Goal: Navigation & Orientation: Find specific page/section

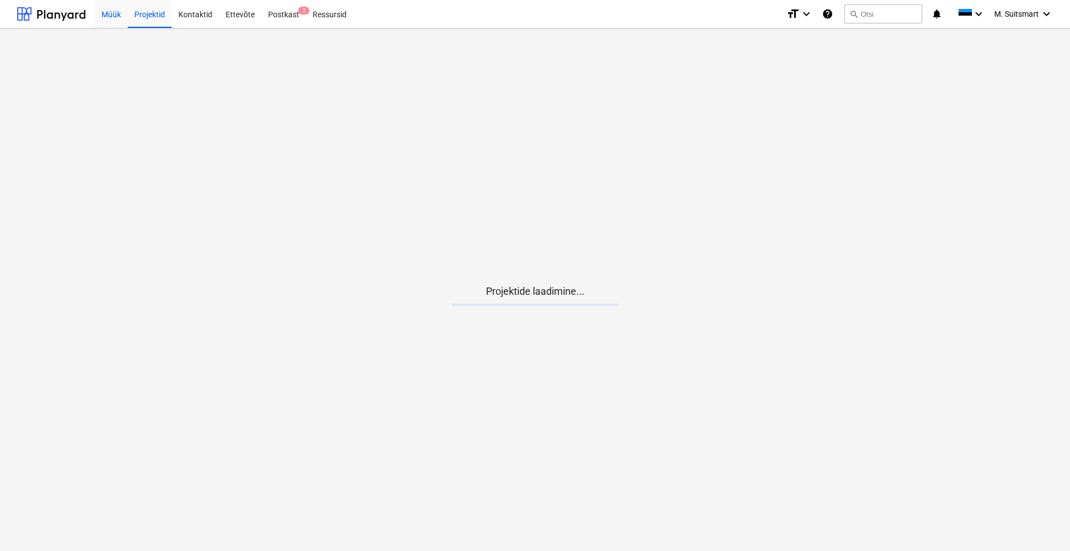
click at [104, 9] on div "Müük" at bounding box center [111, 13] width 33 height 28
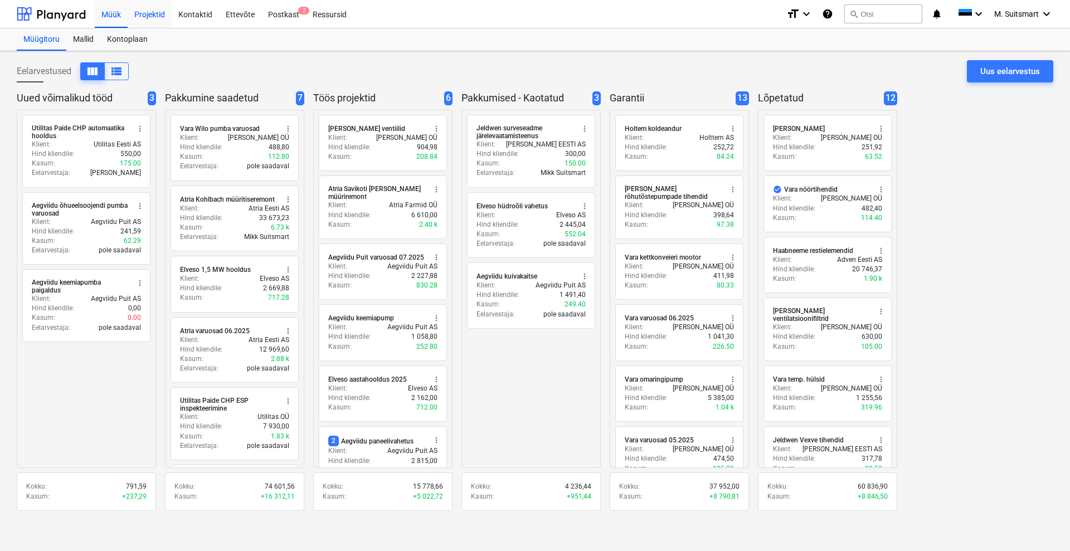
click at [146, 12] on div "Projektid" at bounding box center [150, 13] width 44 height 28
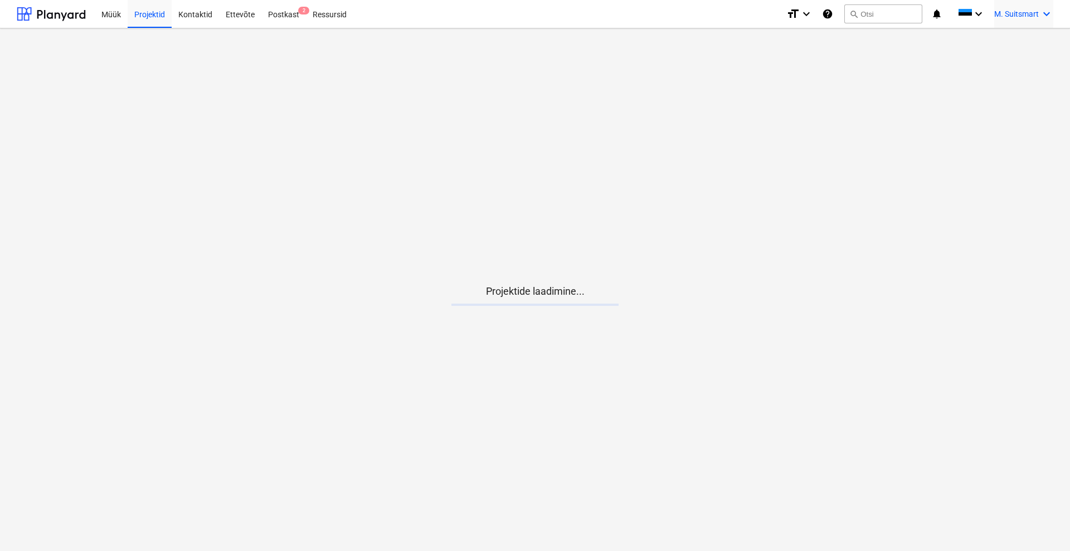
click at [1025, 6] on div "M. Suitsmart keyboard_arrow_down" at bounding box center [1023, 14] width 59 height 28
click at [566, 140] on div at bounding box center [535, 275] width 1070 height 551
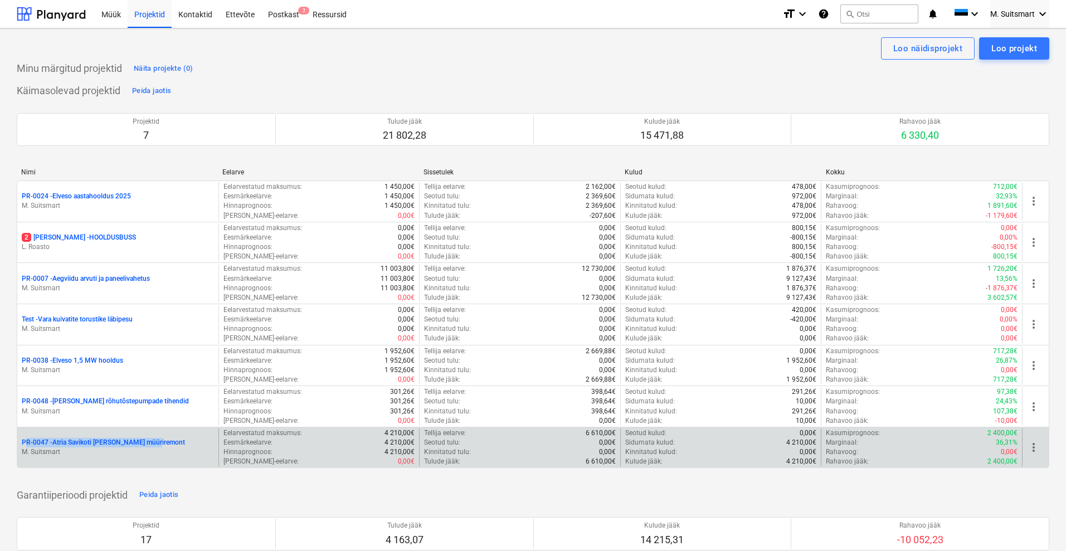
drag, startPoint x: 5, startPoint y: 440, endPoint x: 168, endPoint y: 446, distance: 163.3
copy p "PR-0047 - Atria Savikoti [PERSON_NAME] müüriremont"
click at [90, 442] on p "PR-0047 - Atria Savikoti [PERSON_NAME] müüriremont" at bounding box center [103, 442] width 163 height 9
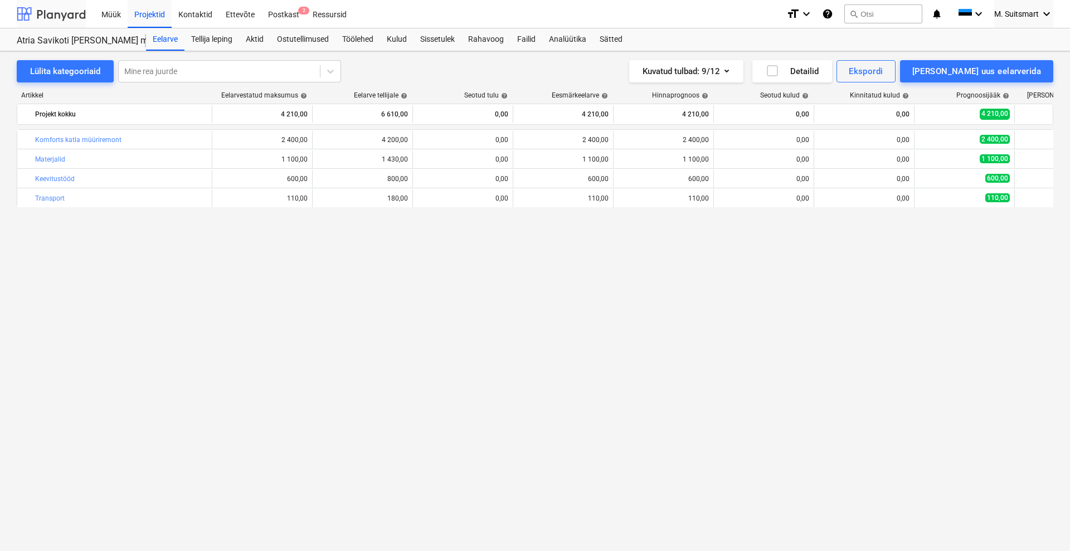
click at [66, 21] on div at bounding box center [51, 14] width 69 height 28
